Goal: Transaction & Acquisition: Book appointment/travel/reservation

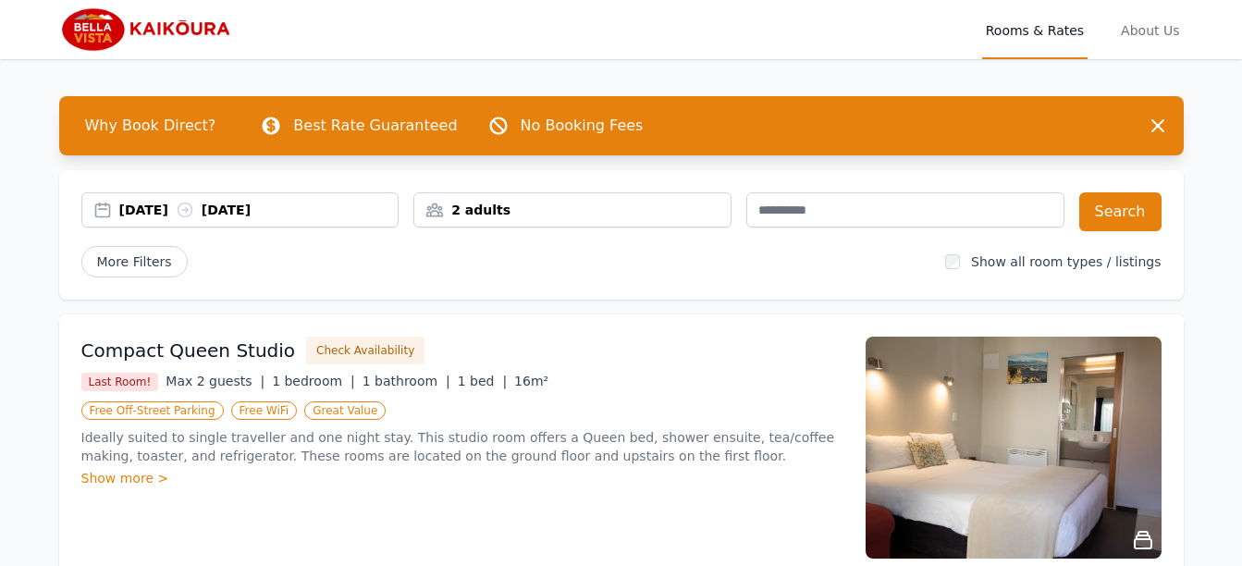
click at [150, 203] on div "[DATE] [DATE]" at bounding box center [258, 210] width 279 height 18
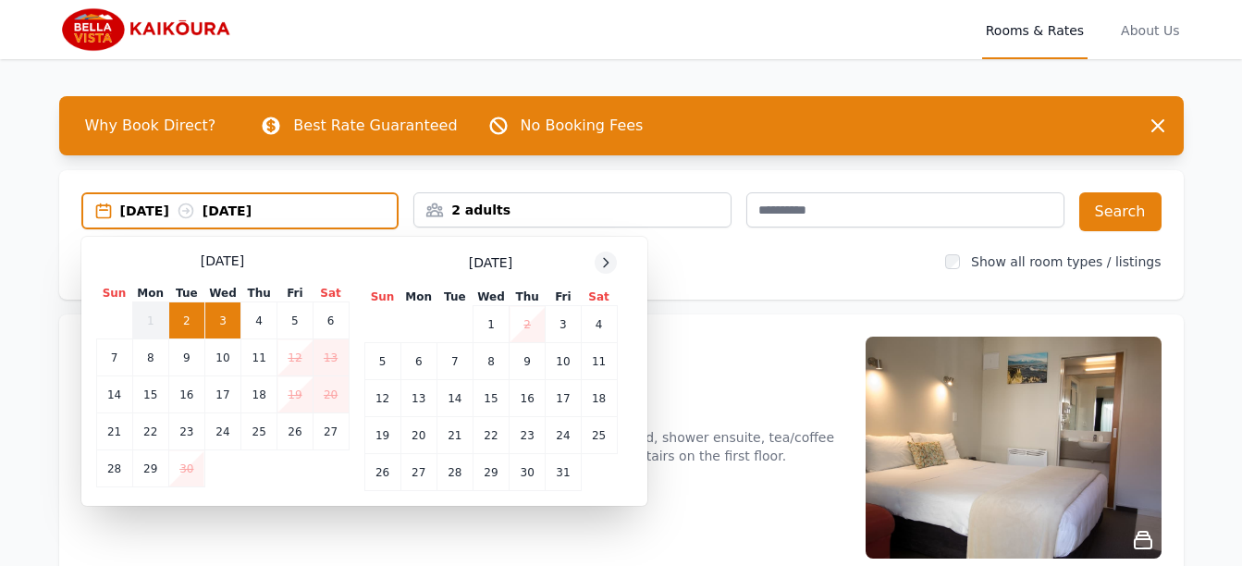
click at [606, 263] on icon at bounding box center [605, 262] width 15 height 15
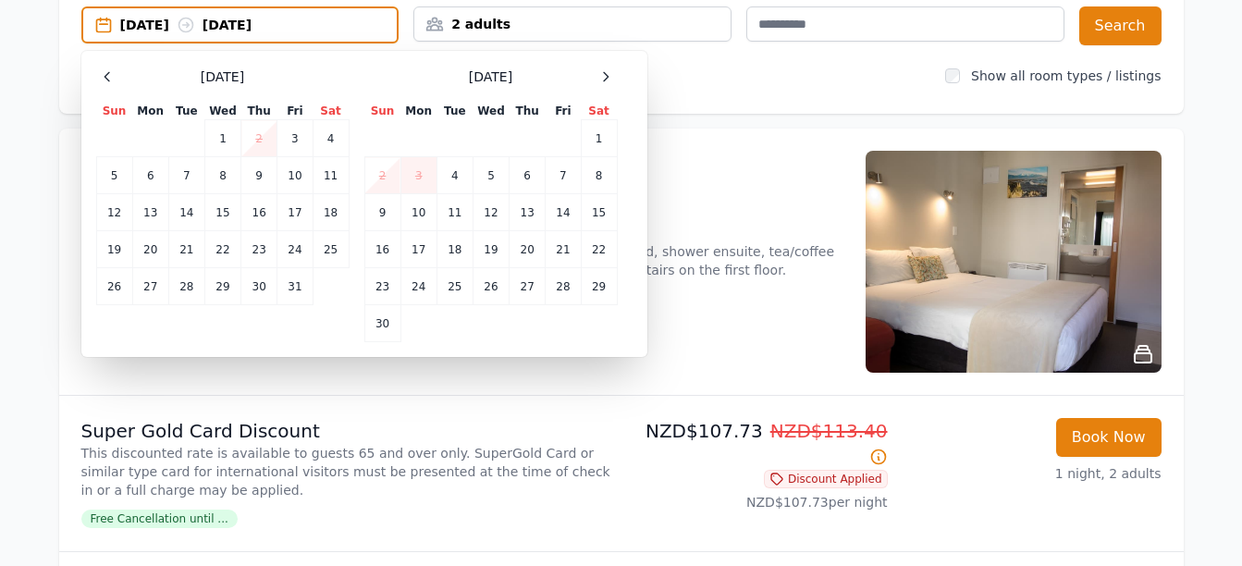
scroll to position [92, 0]
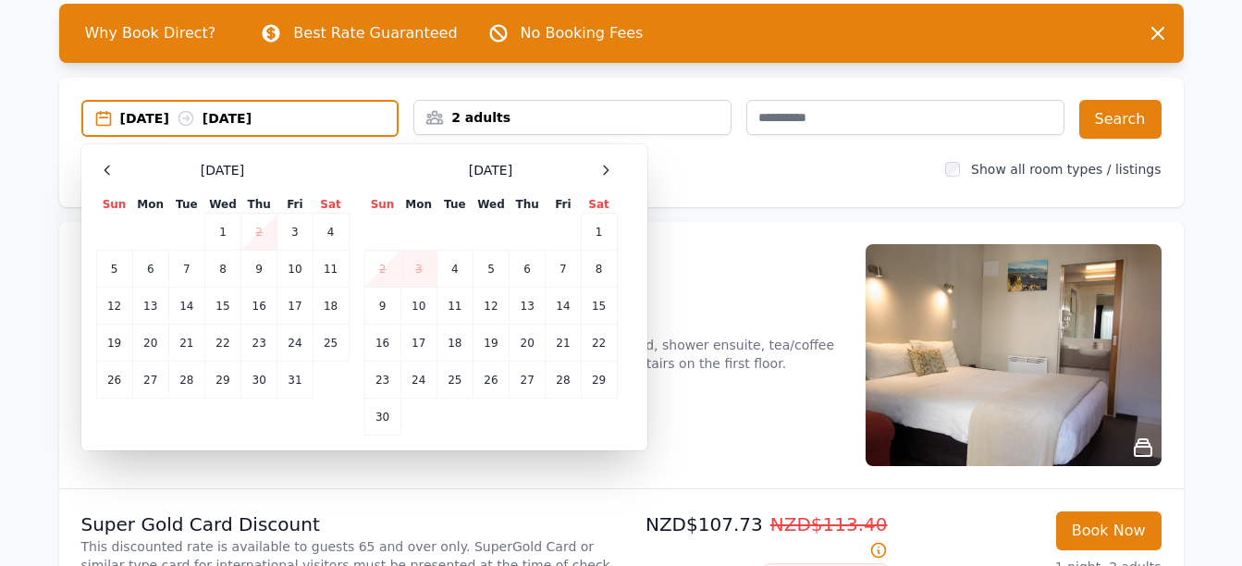
click at [392, 266] on td "2" at bounding box center [382, 269] width 36 height 37
click at [458, 272] on td "4" at bounding box center [455, 269] width 36 height 37
click at [375, 260] on td "2" at bounding box center [382, 269] width 36 height 37
click at [451, 267] on td "4" at bounding box center [455, 269] width 36 height 37
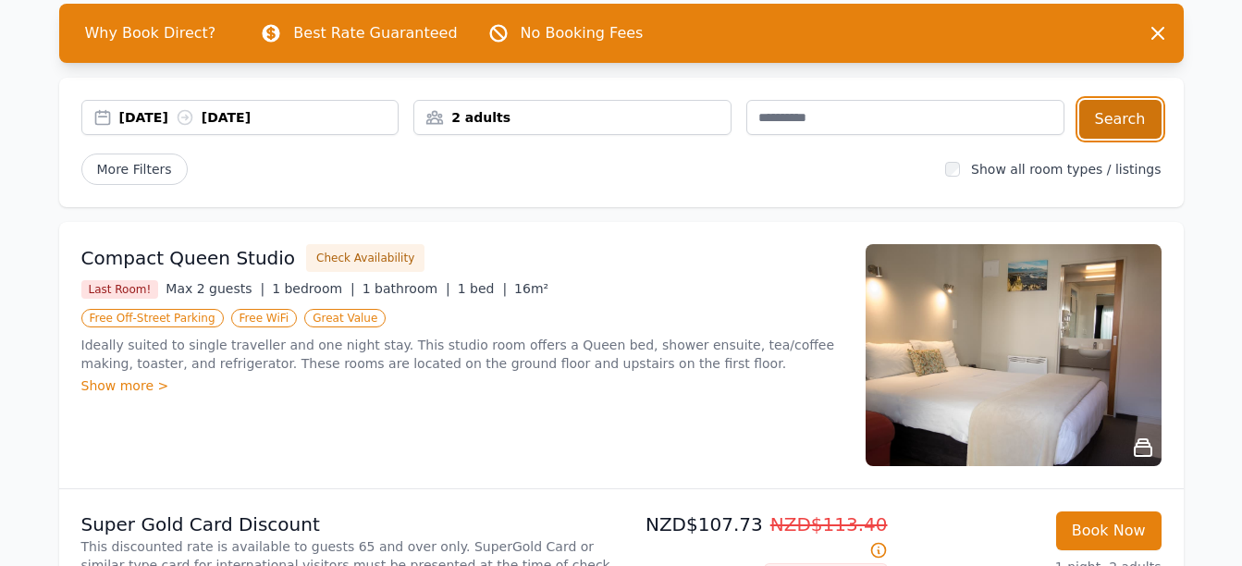
click at [1115, 112] on button "Search" at bounding box center [1120, 119] width 82 height 39
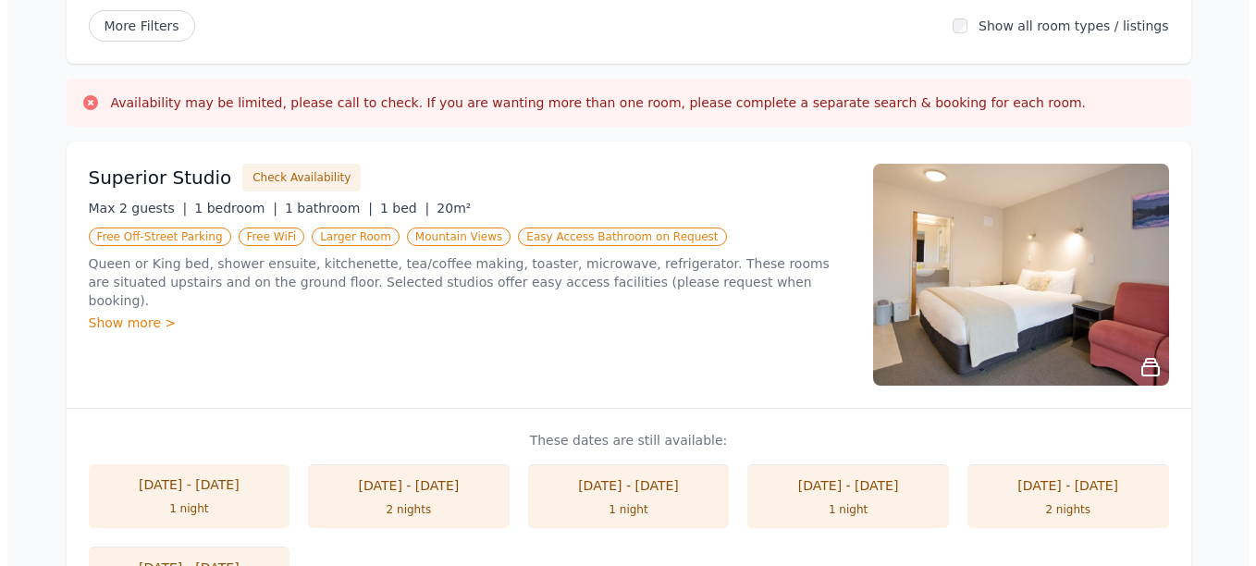
scroll to position [277, 0]
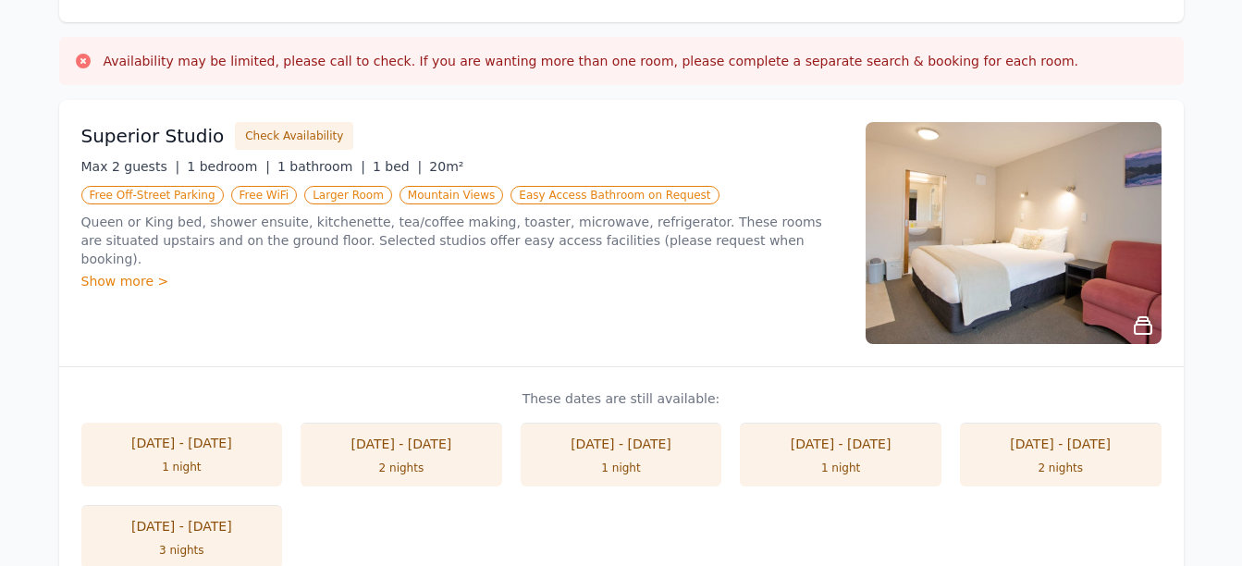
click at [968, 271] on img at bounding box center [1014, 233] width 296 height 222
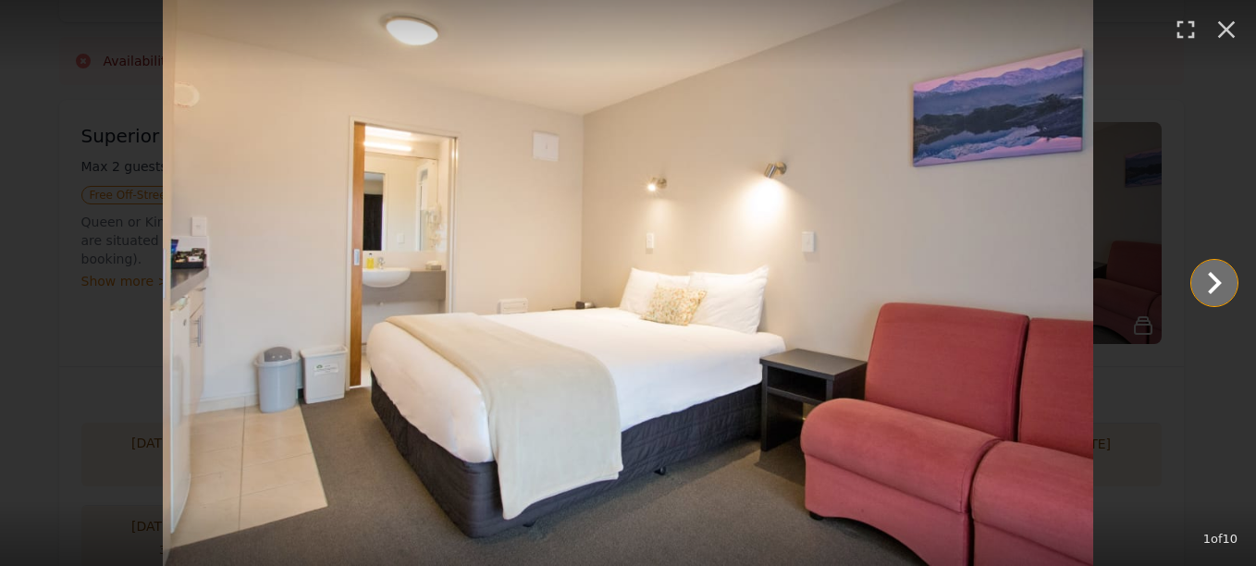
click at [1209, 289] on icon "Show slide 2 of 10" at bounding box center [1214, 283] width 44 height 44
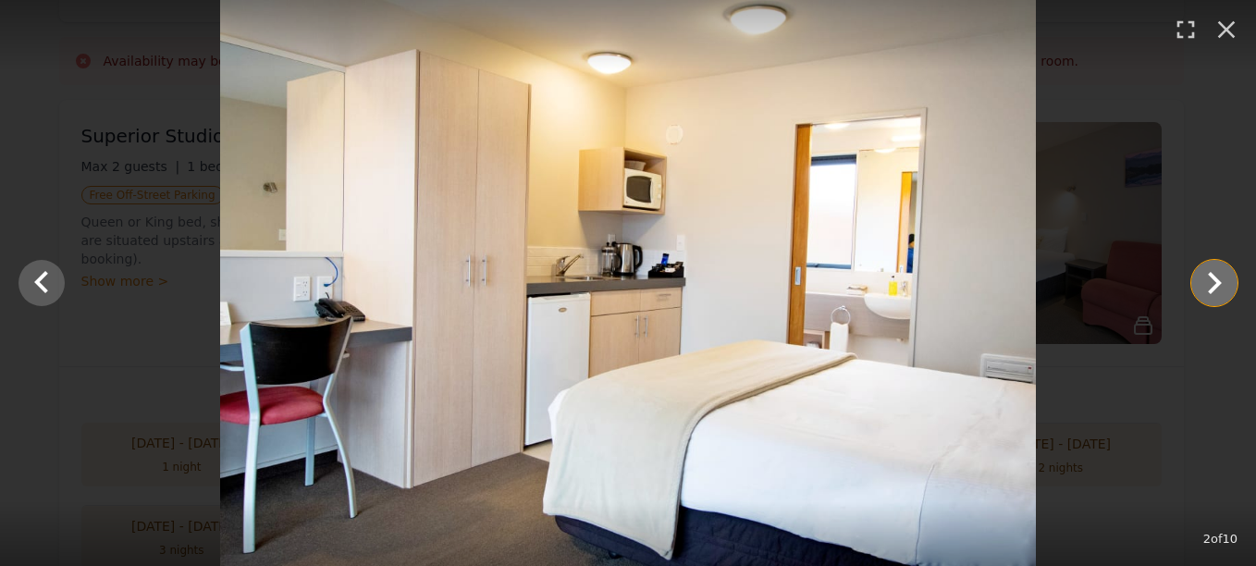
click at [1203, 289] on icon "Show slide 3 of 10" at bounding box center [1214, 283] width 44 height 44
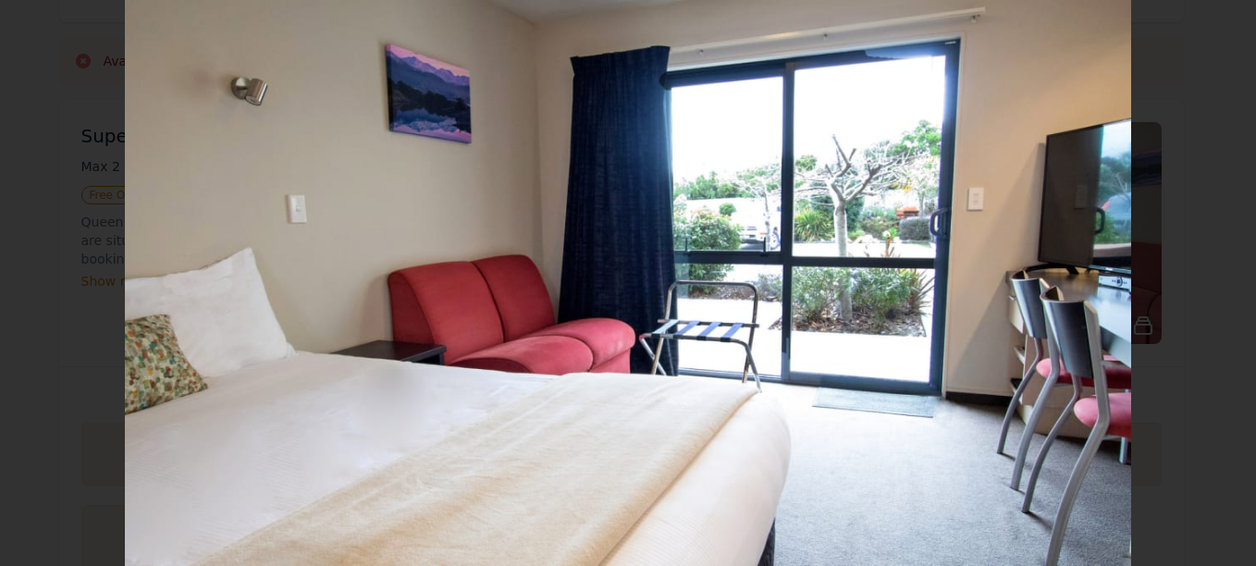
click at [1203, 289] on icon "Show slide 4 of 10" at bounding box center [1214, 283] width 44 height 44
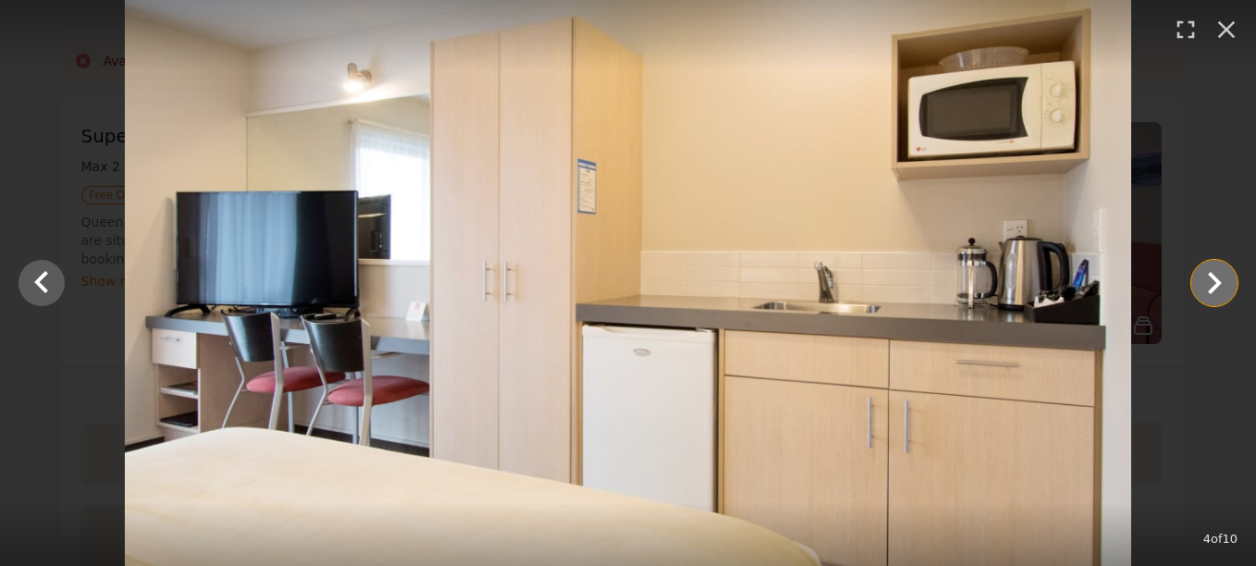
click at [1203, 289] on icon "Show slide 5 of 10" at bounding box center [1214, 283] width 44 height 44
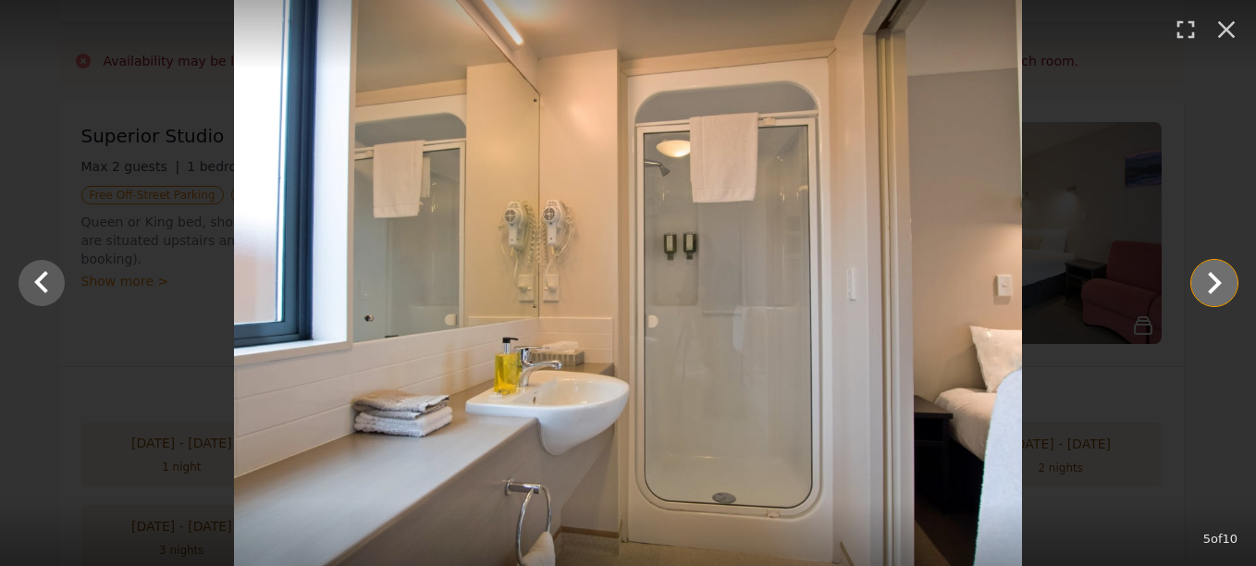
click at [1217, 289] on icon "Show slide 6 of 10" at bounding box center [1214, 283] width 44 height 44
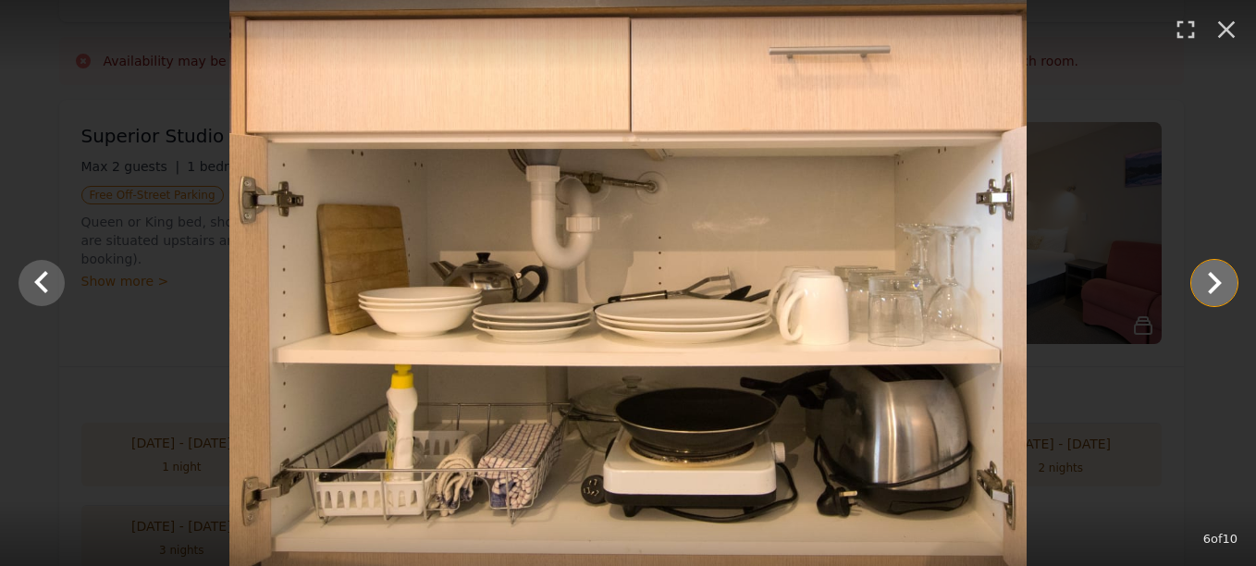
click at [1214, 287] on icon "Show slide 7 of 10" at bounding box center [1215, 283] width 14 height 22
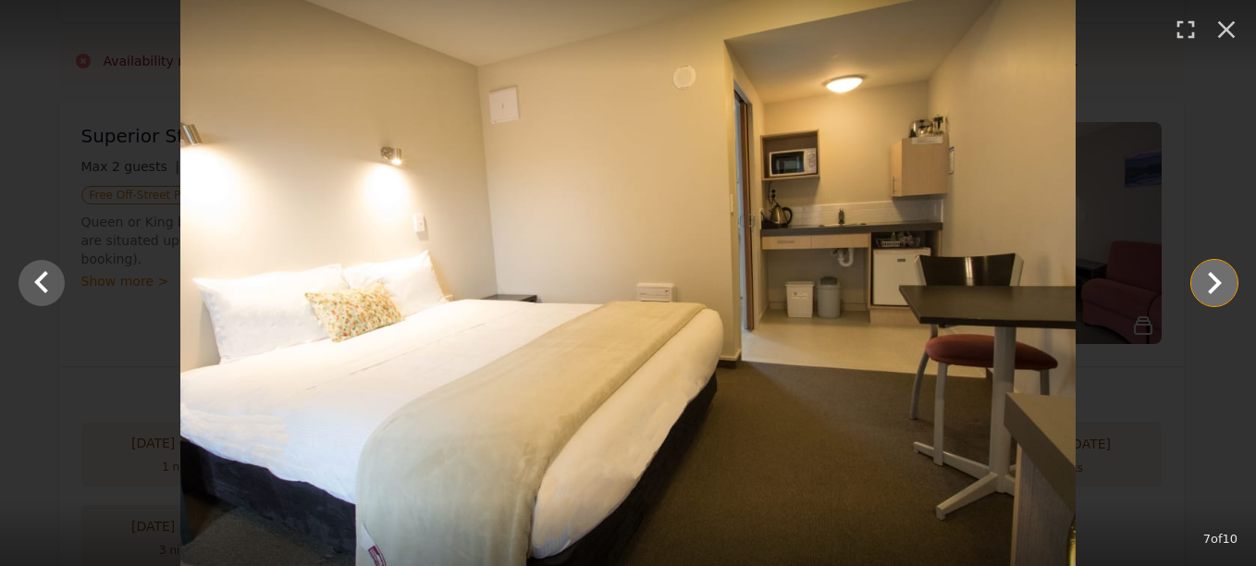
click at [1213, 287] on icon "Show slide 8 of 10" at bounding box center [1214, 283] width 44 height 44
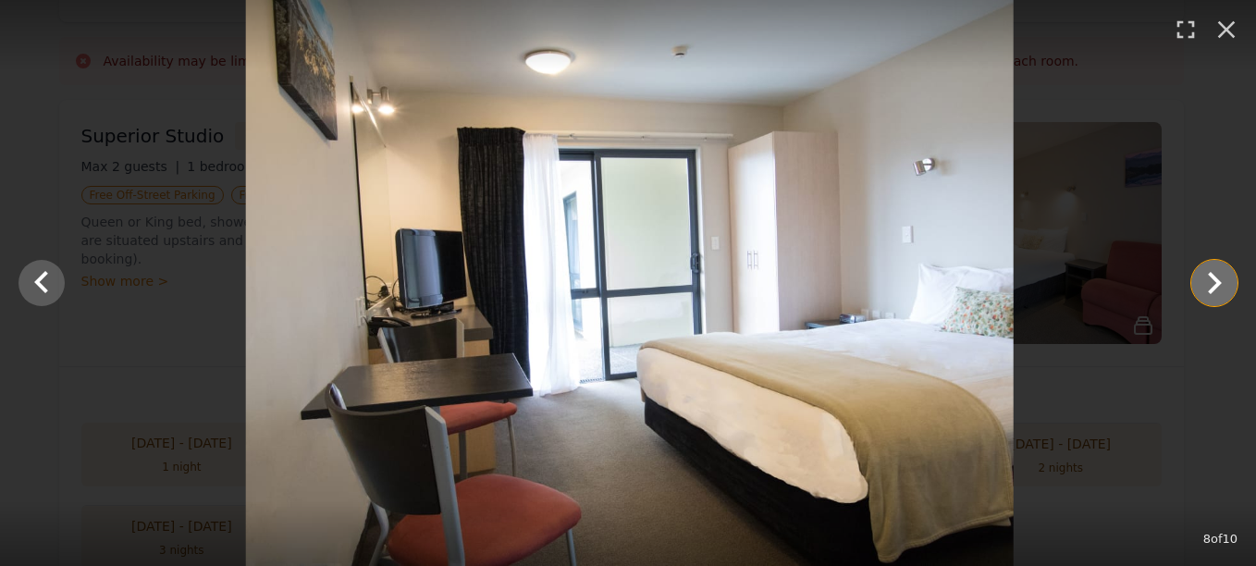
click at [1211, 286] on icon "Show slide 9 of 10" at bounding box center [1214, 283] width 44 height 44
